Goal: Use online tool/utility: Utilize a website feature to perform a specific function

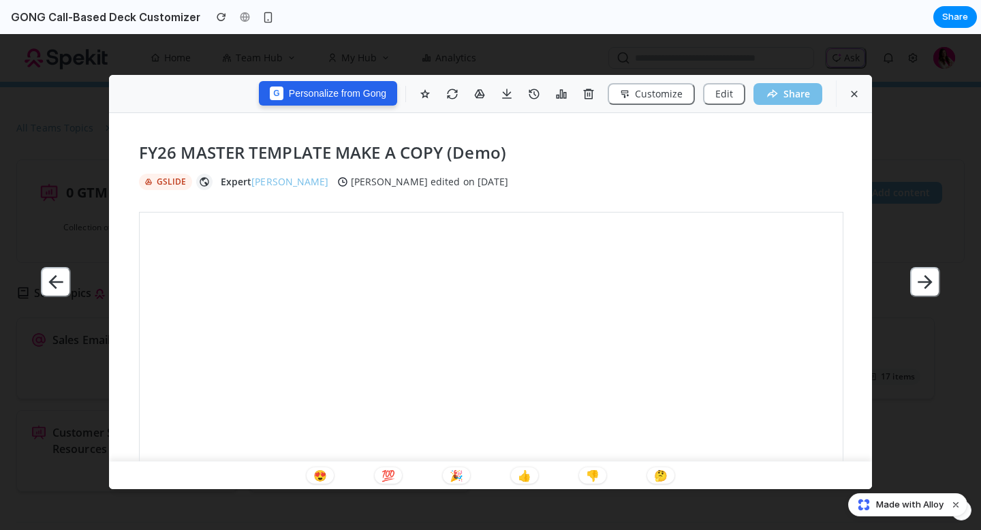
click at [325, 92] on button "G Personalize from Gong" at bounding box center [328, 93] width 138 height 25
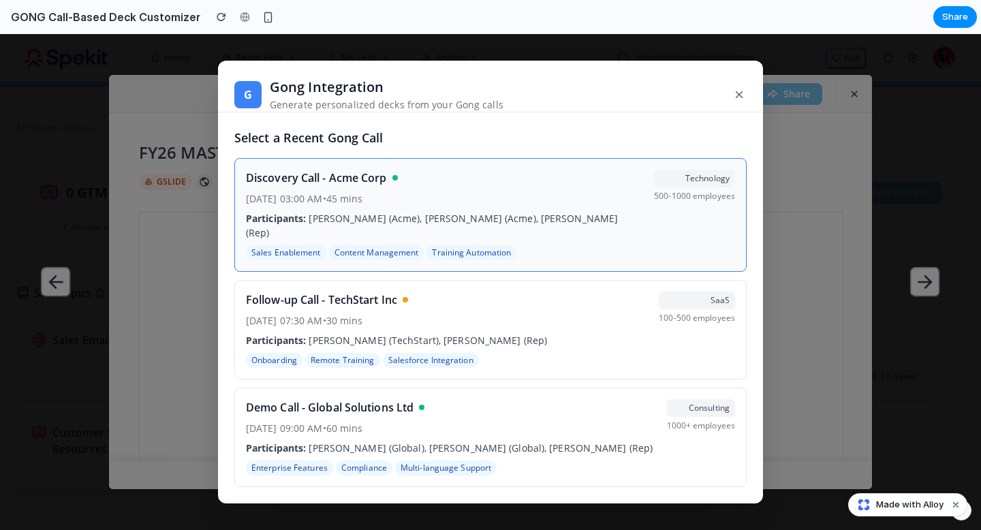
click at [559, 186] on div "Discovery Call - Acme Corp" at bounding box center [444, 178] width 397 height 16
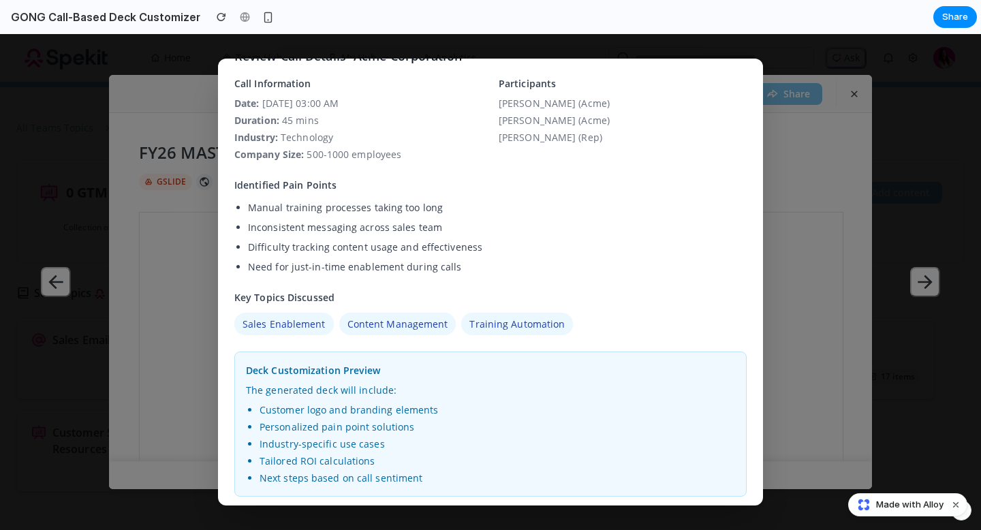
scroll to position [156, 0]
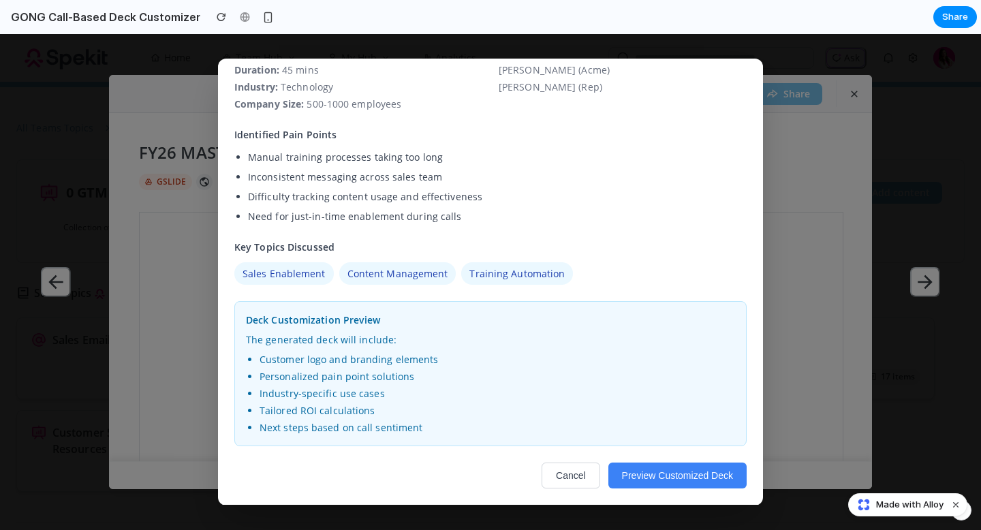
click at [662, 453] on button "Preview Customized Deck" at bounding box center [678, 476] width 138 height 26
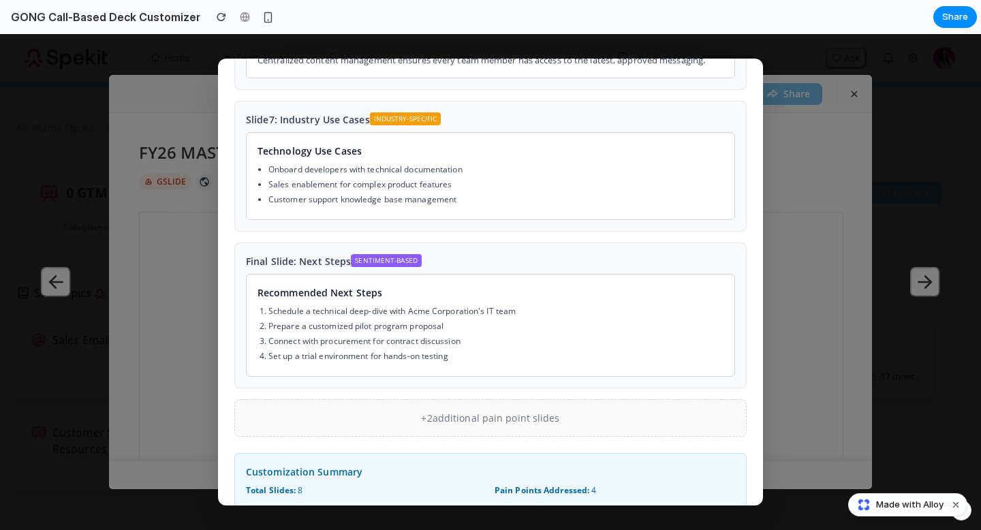
scroll to position [608, 0]
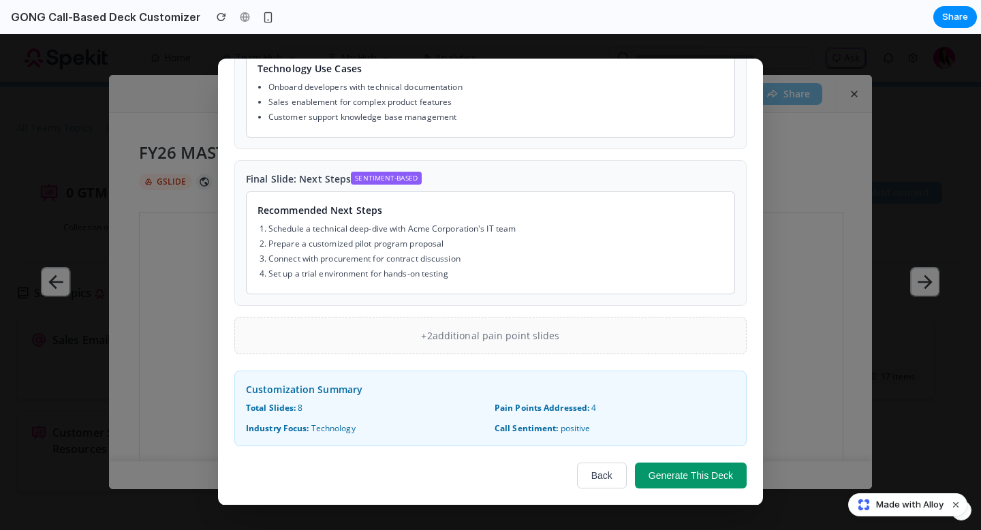
click at [677, 453] on button "Generate This Deck" at bounding box center [691, 476] width 112 height 26
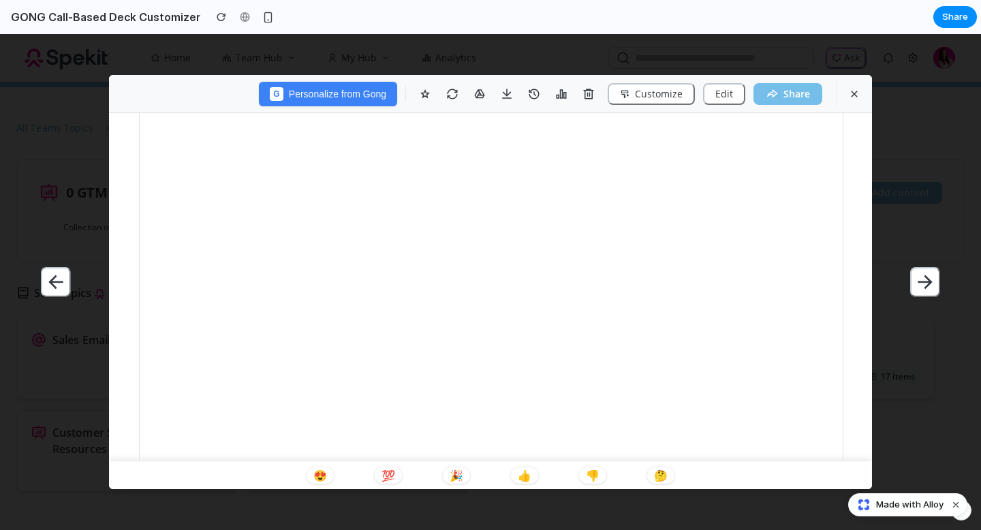
scroll to position [172, 0]
click at [344, 57] on div "G Personalize from Gong Customize Edit Share FY26 MASTER TEMPLATE MAKE A COPY (…" at bounding box center [490, 282] width 981 height 496
click at [855, 93] on icon "button" at bounding box center [854, 94] width 7 height 7
